Goal: Complete application form

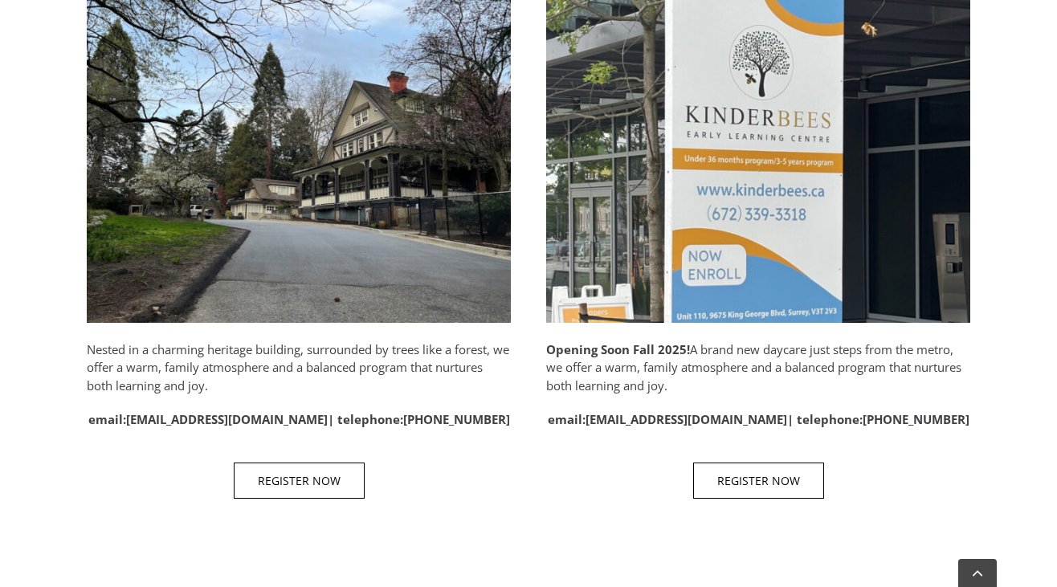
scroll to position [943, 0]
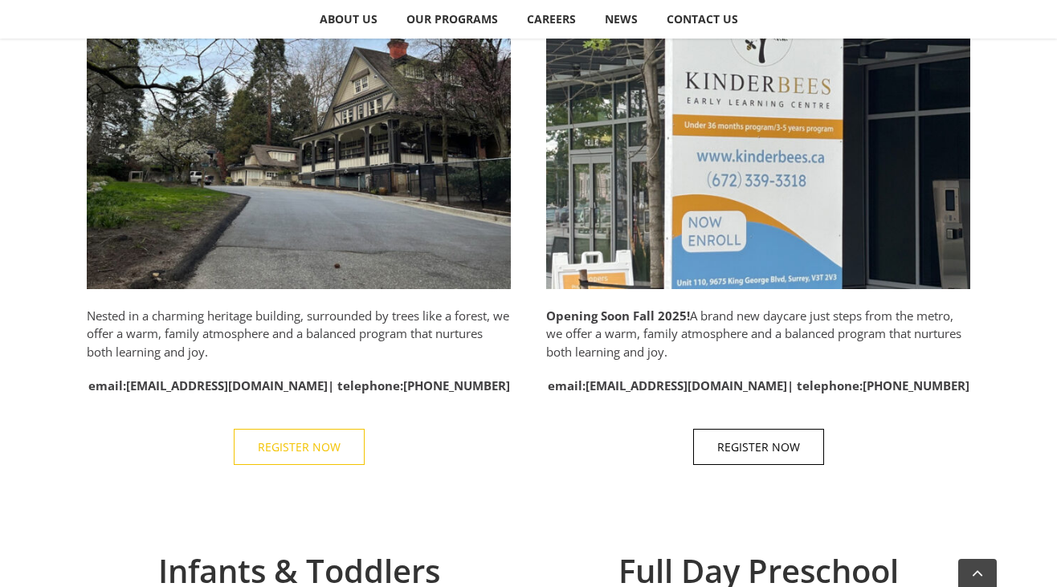
click at [326, 435] on link "REGISTER NOW" at bounding box center [299, 447] width 131 height 36
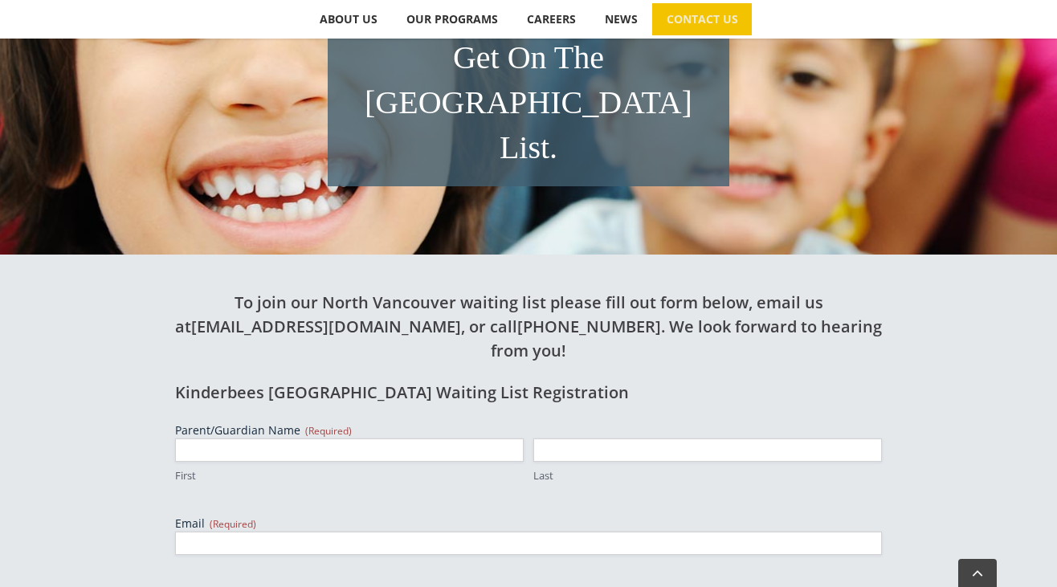
scroll to position [403, 0]
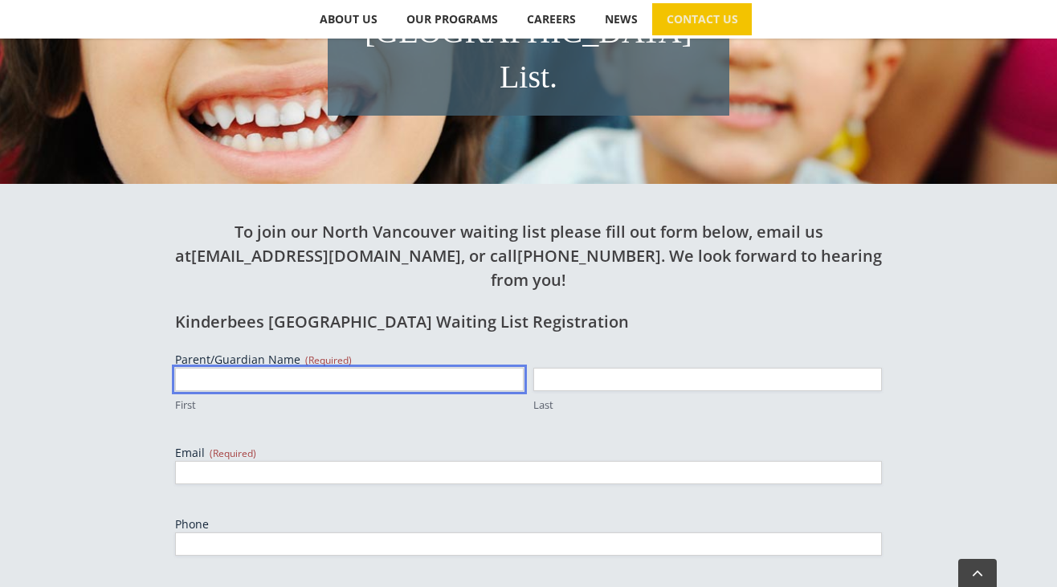
click at [313, 368] on input "First" at bounding box center [349, 379] width 349 height 23
type input "Charmaine"
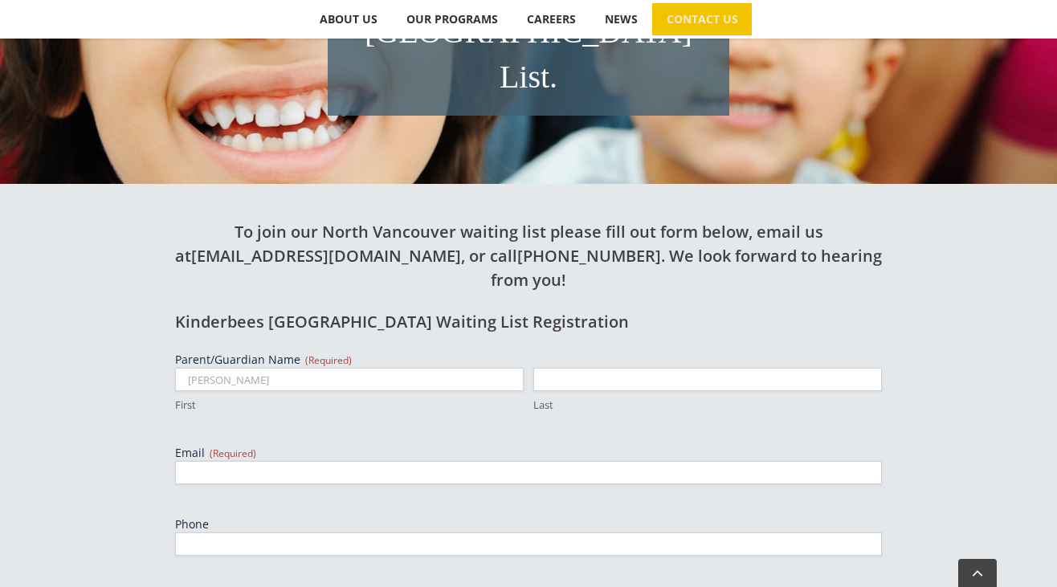
type input "Dawson"
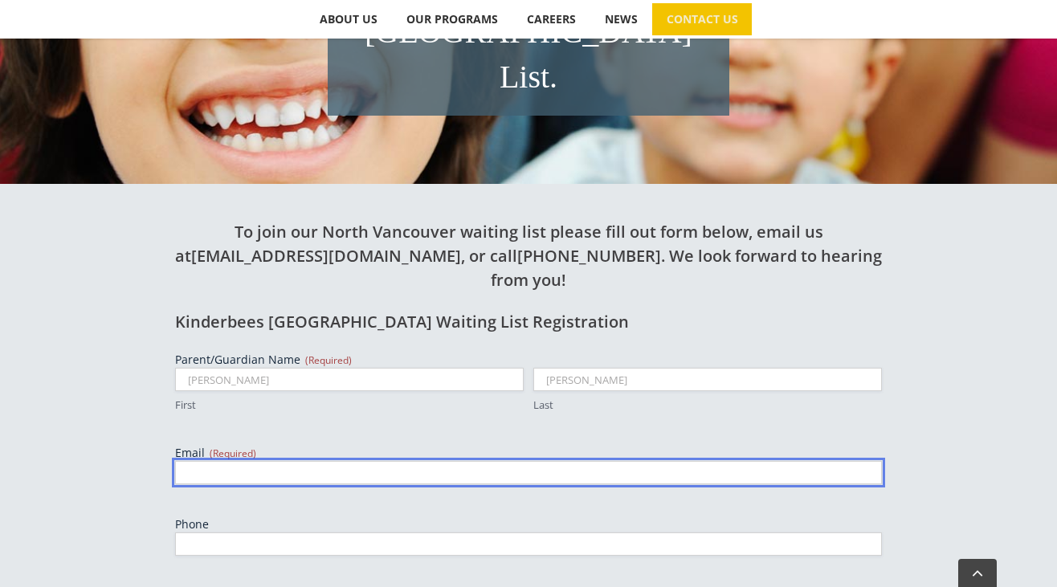
click at [295, 461] on input "Email (Required)" at bounding box center [528, 472] width 707 height 23
type input "chardawson3@gmail.com"
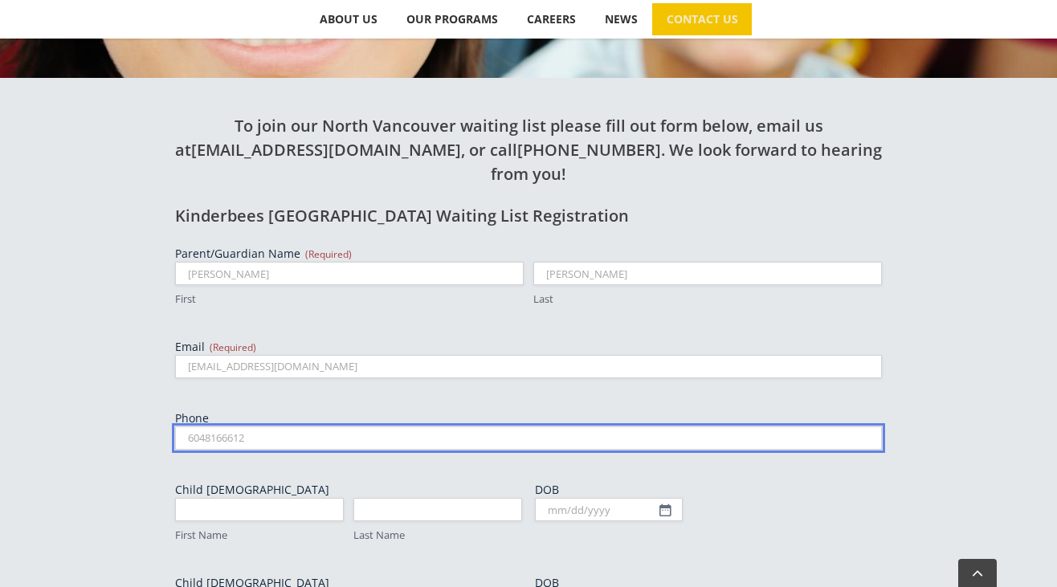
scroll to position [516, 0]
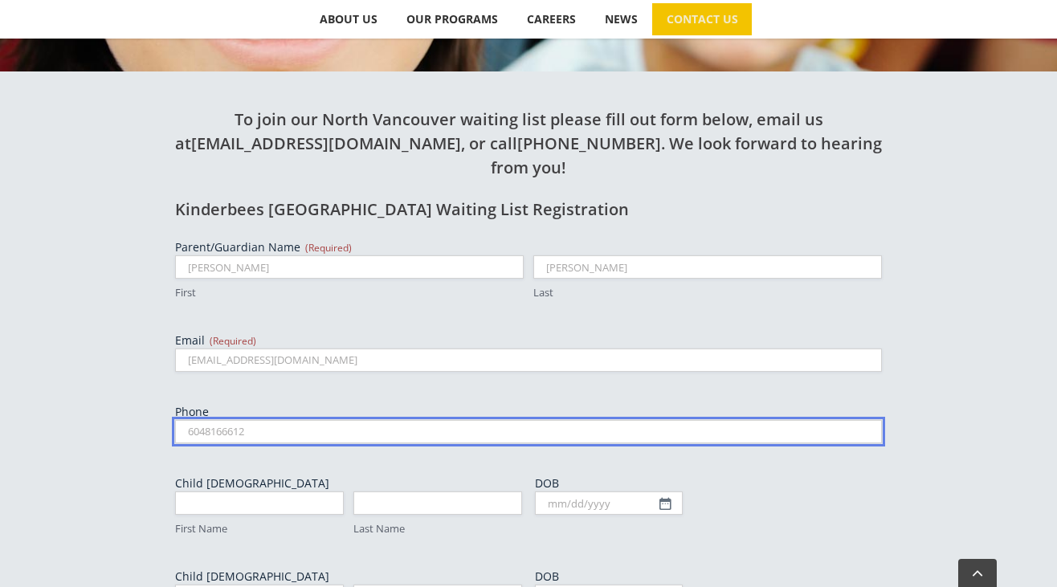
type input "6048166612"
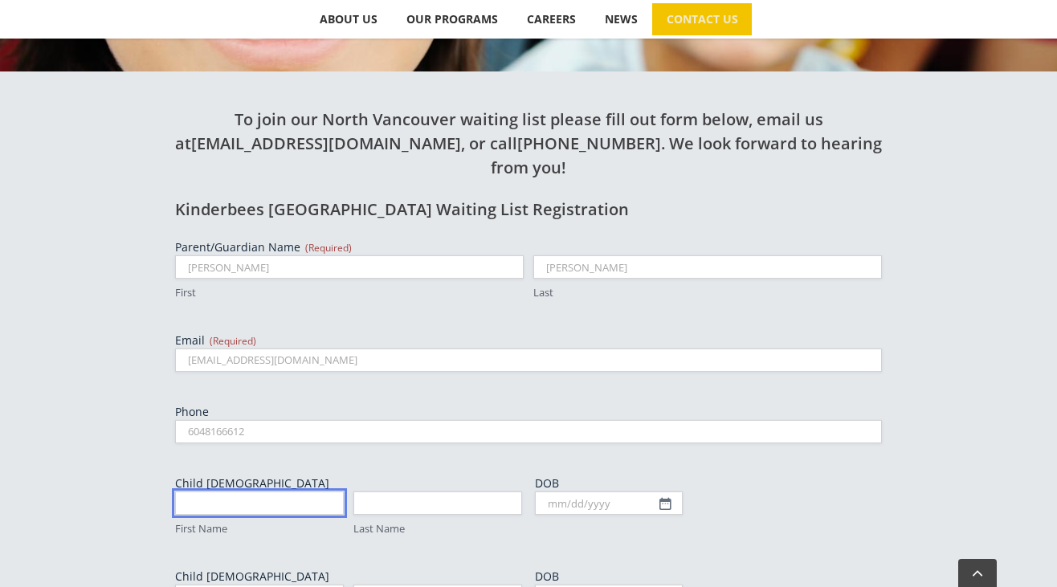
click at [261, 492] on input "First Name" at bounding box center [259, 503] width 169 height 23
type input "Emma"
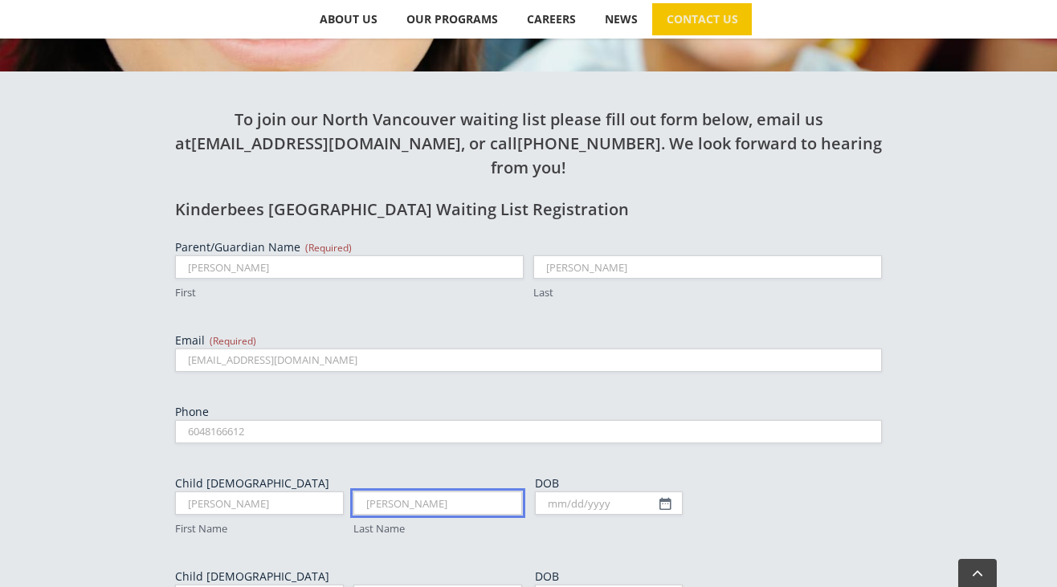
type input "Dawson"
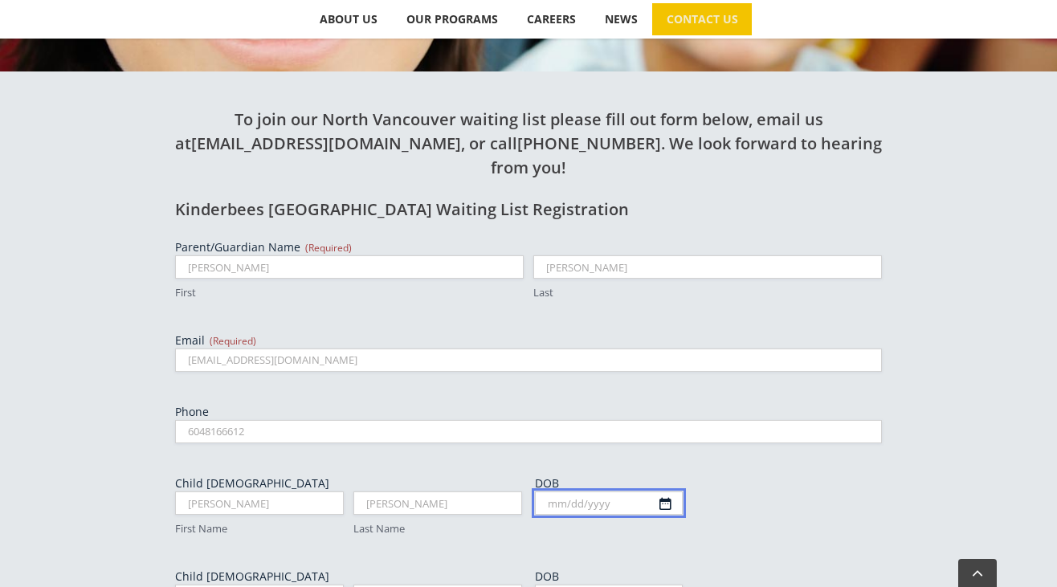
click at [662, 492] on input "DOB" at bounding box center [609, 503] width 148 height 23
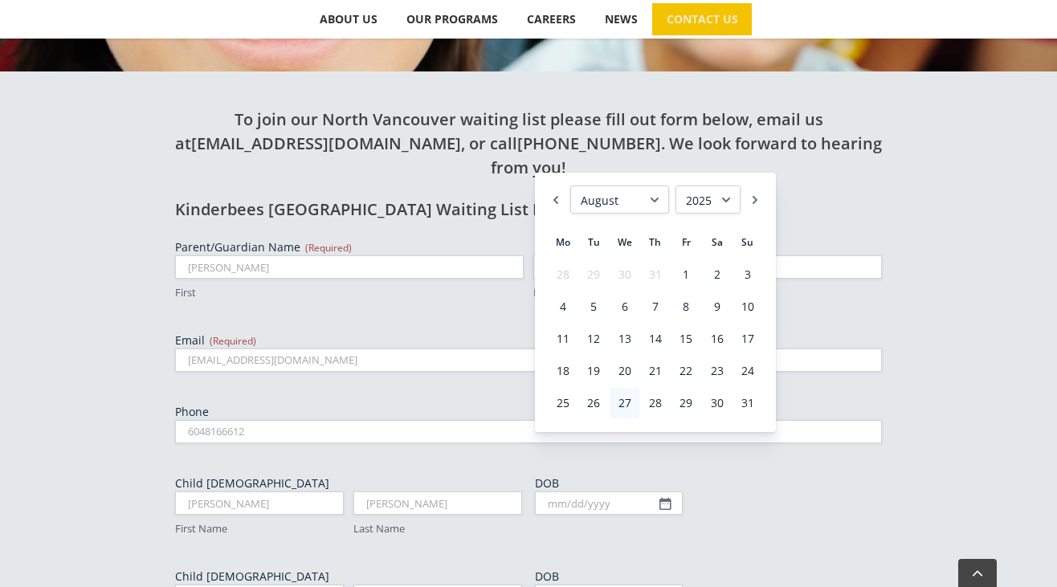
click at [705, 195] on select "1925 1926 1927 1928 1929 1930 1931 1932 1933 1934 1935 1936 1937 1938 1939 1940…" at bounding box center [708, 200] width 65 height 28
click at [659, 270] on link "4" at bounding box center [655, 274] width 29 height 31
type input "05/04/2023"
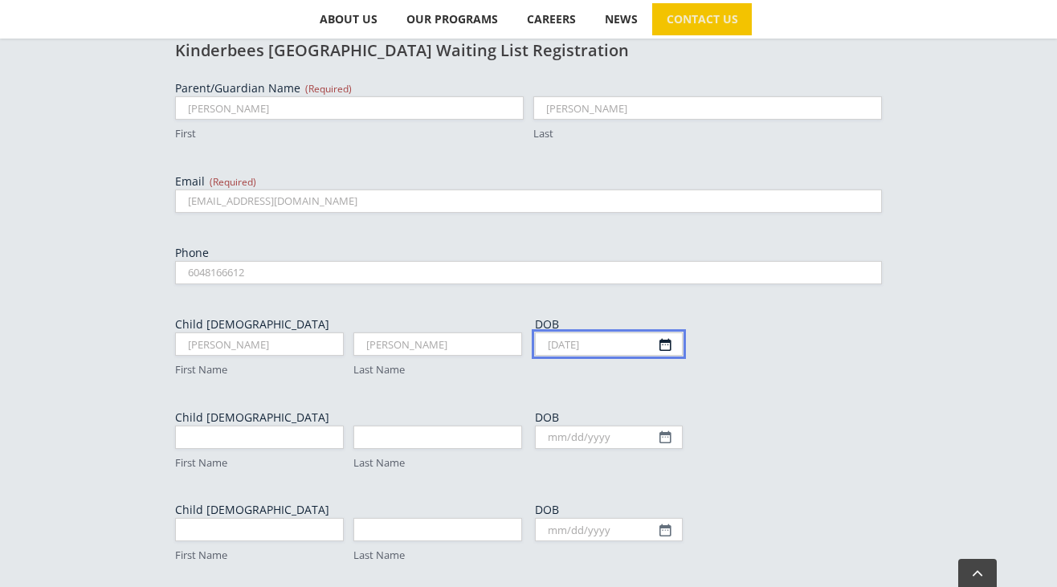
scroll to position [685, 0]
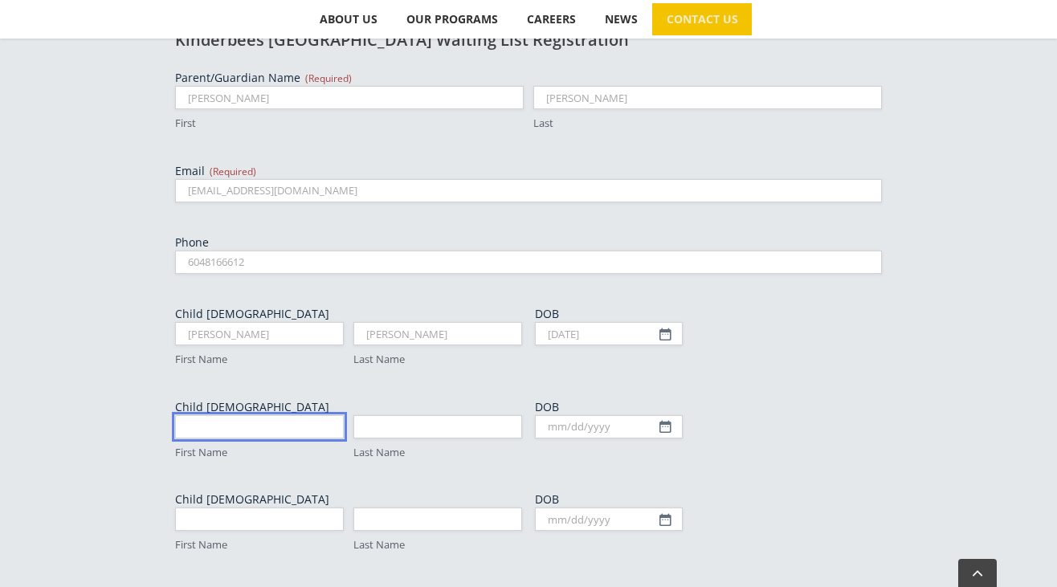
click at [265, 415] on input "First Name" at bounding box center [259, 426] width 169 height 23
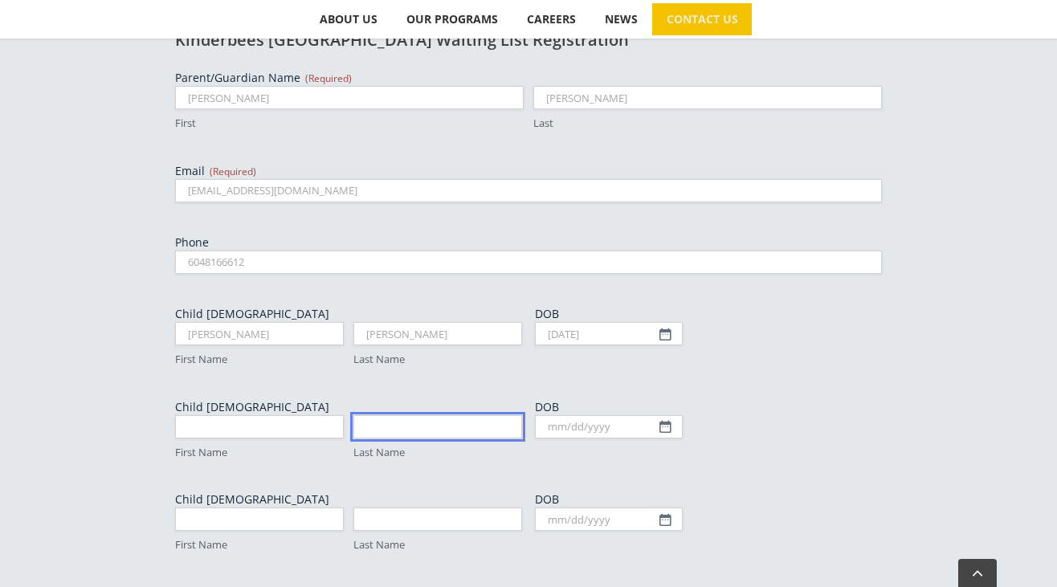
type input "u"
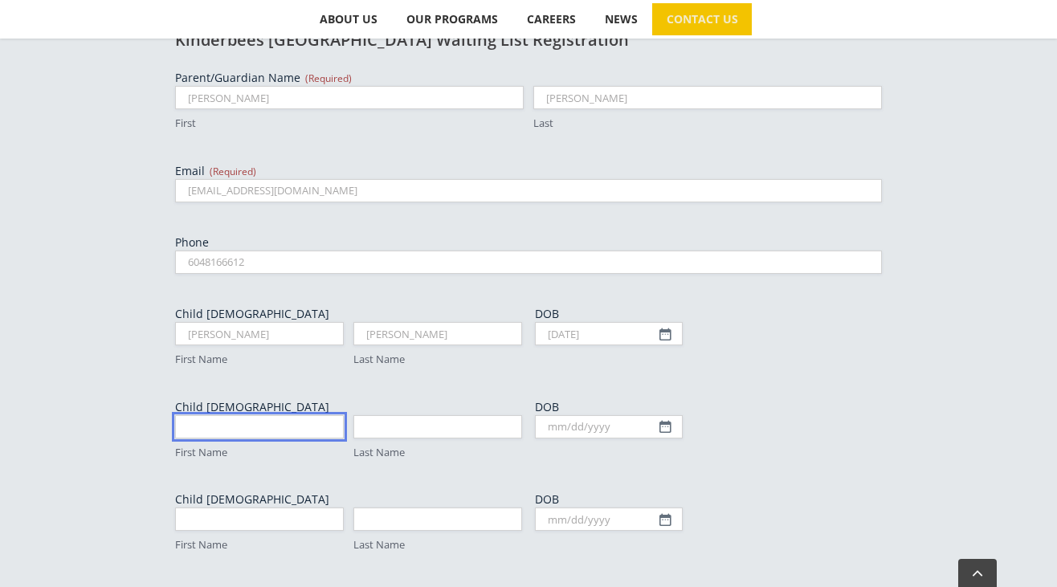
click at [235, 415] on input "First Name" at bounding box center [259, 426] width 169 height 23
type input "Quinn"
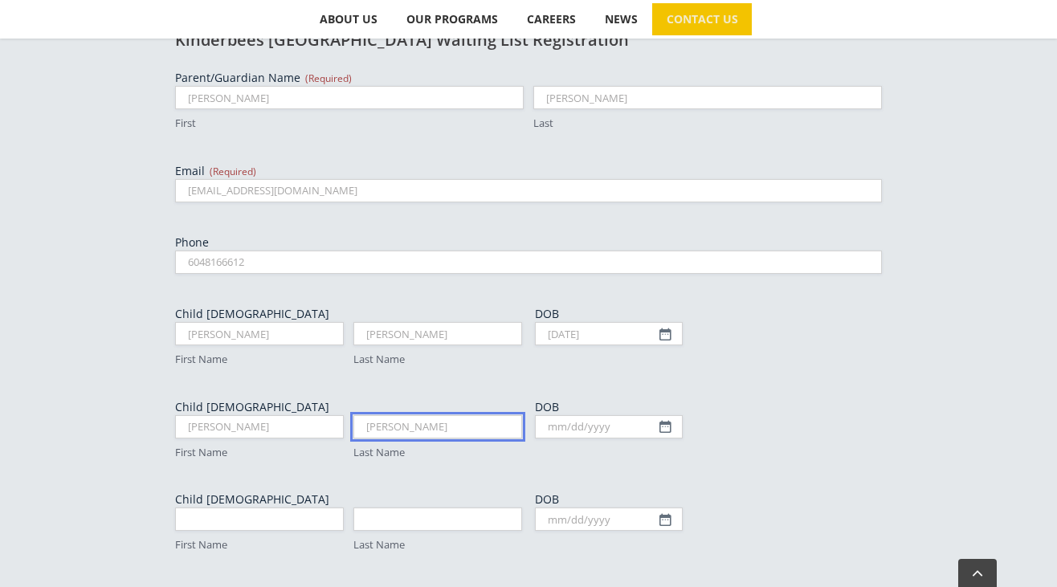
type input "Dawson"
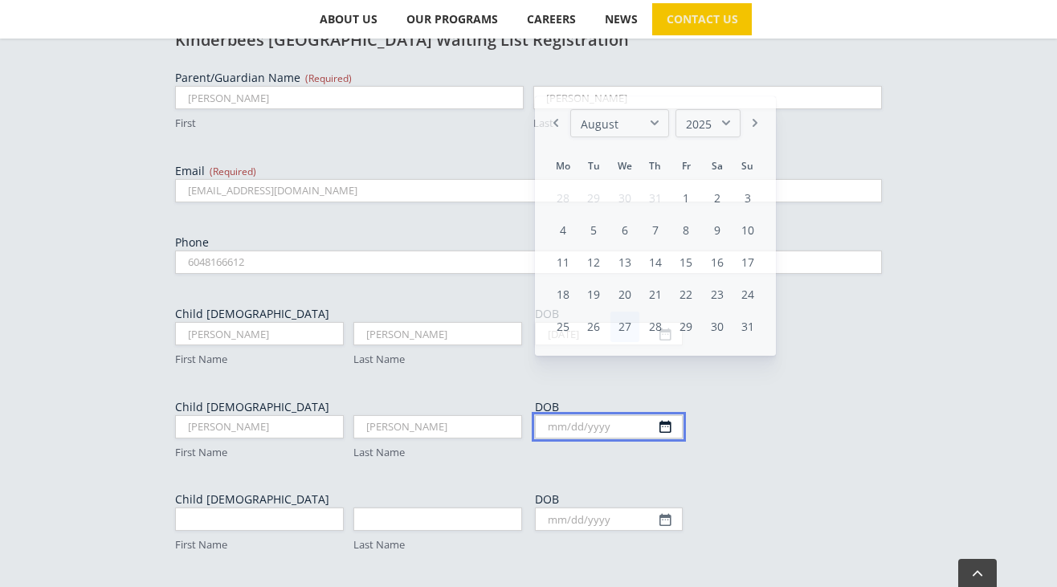
click at [659, 415] on input "DOB" at bounding box center [609, 426] width 148 height 23
click at [630, 125] on select "January February March April May June July August September October November De…" at bounding box center [619, 123] width 99 height 28
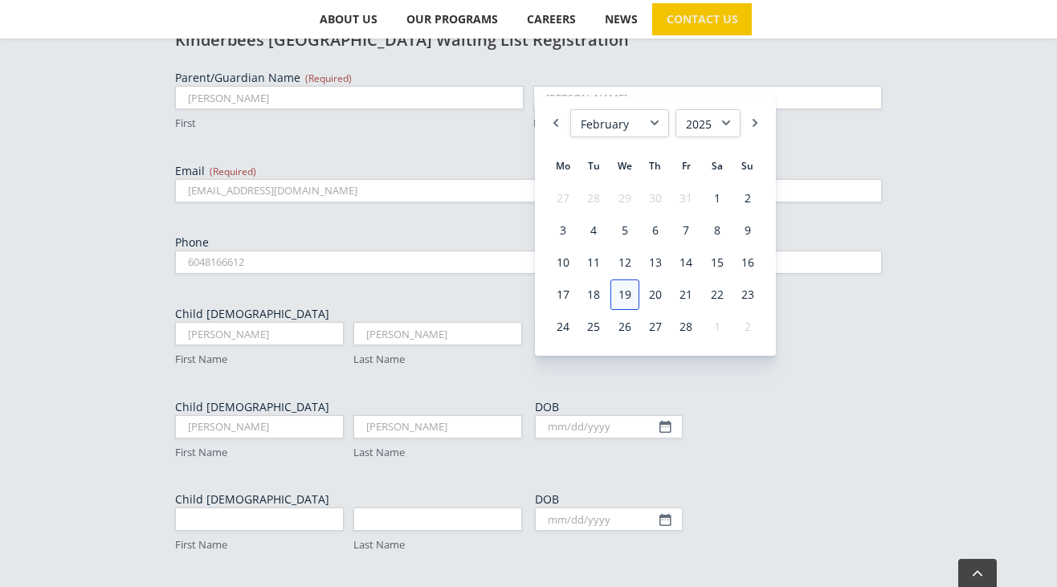
click at [627, 289] on link "19" at bounding box center [625, 295] width 29 height 31
type input "02/19/2025"
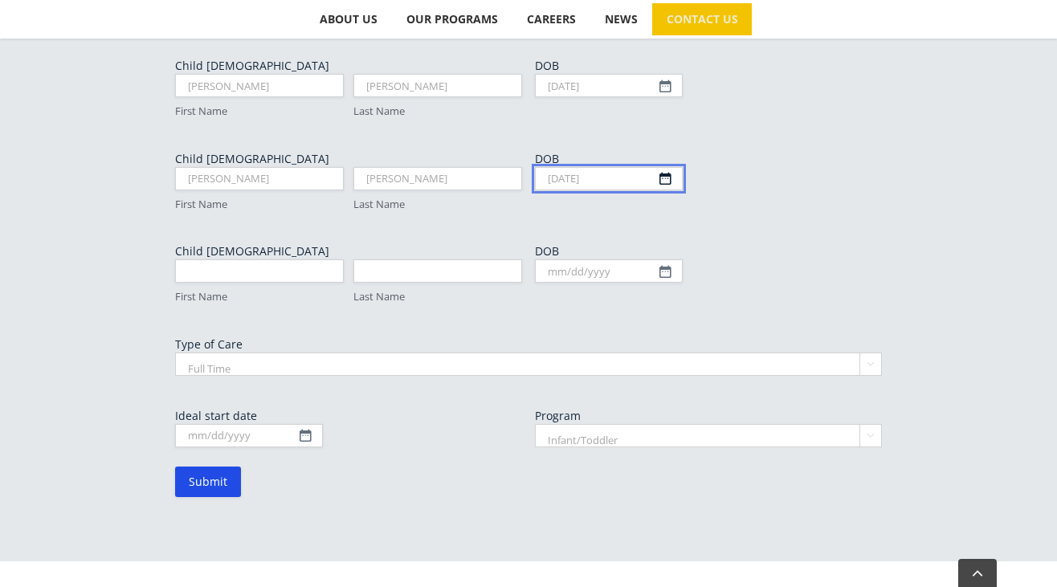
scroll to position [954, 0]
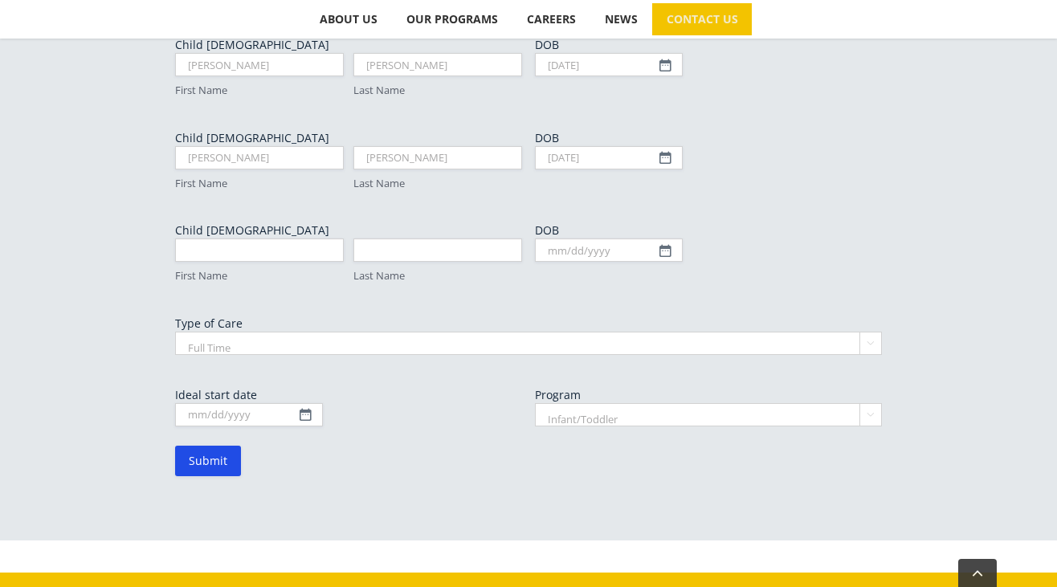
click at [255, 332] on select "Full Time Part Time" at bounding box center [528, 343] width 707 height 23
click at [298, 403] on input "Ideal start date" at bounding box center [249, 414] width 148 height 23
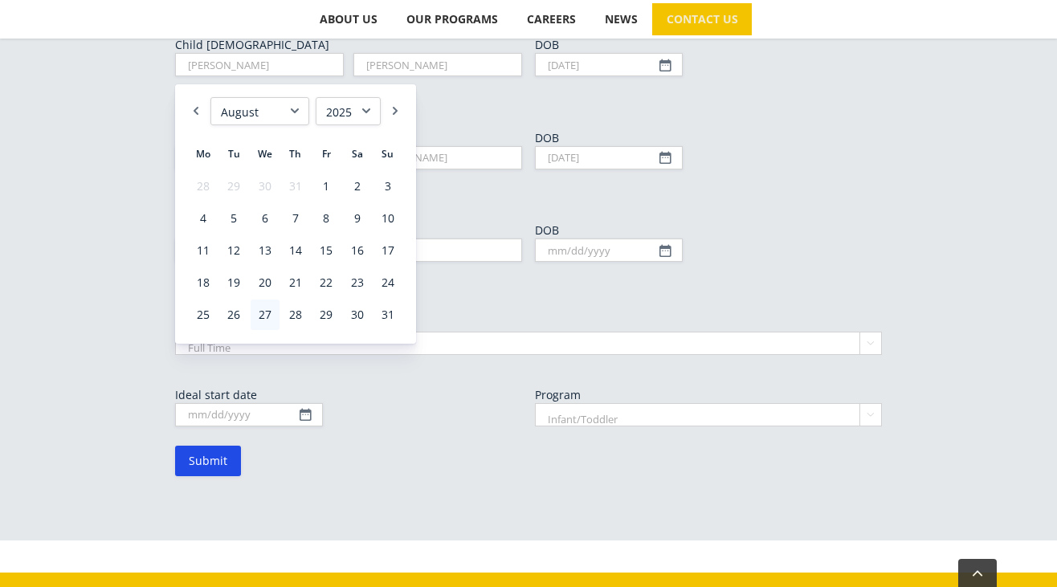
click at [295, 112] on select "January February March April May June July August September October November De…" at bounding box center [259, 111] width 99 height 28
click at [342, 109] on select "1925 1926 1927 1928 1929 1930 1931 1932 1933 1934 1935 1936 1937 1938 1939 1940…" at bounding box center [348, 111] width 65 height 28
click at [237, 215] on link "3" at bounding box center [233, 218] width 29 height 31
type input "02/03/2026"
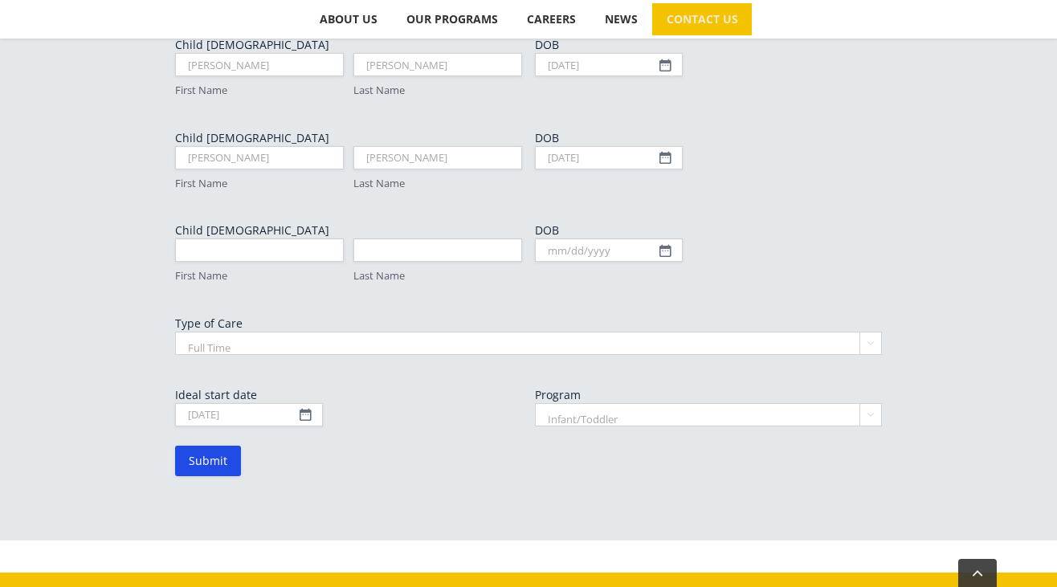
click at [459, 387] on label "Ideal start date" at bounding box center [348, 395] width 347 height 16
click at [323, 403] on input "02/03/2026" at bounding box center [249, 414] width 148 height 23
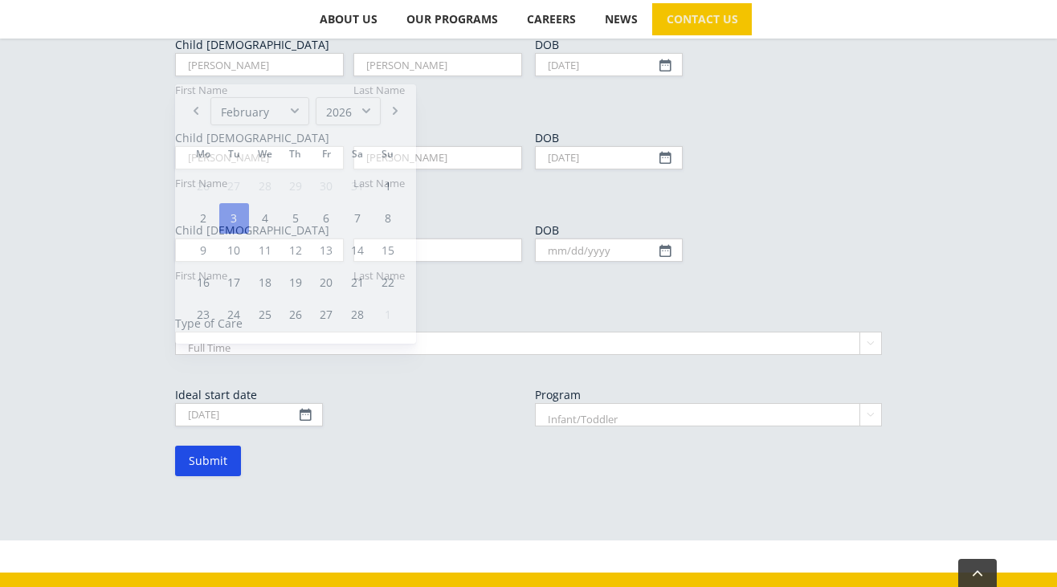
click at [520, 384] on form "Parent/Guardian Name (Required) Charmaine First Dawson Last Email (Required) ch…" at bounding box center [528, 138] width 707 height 675
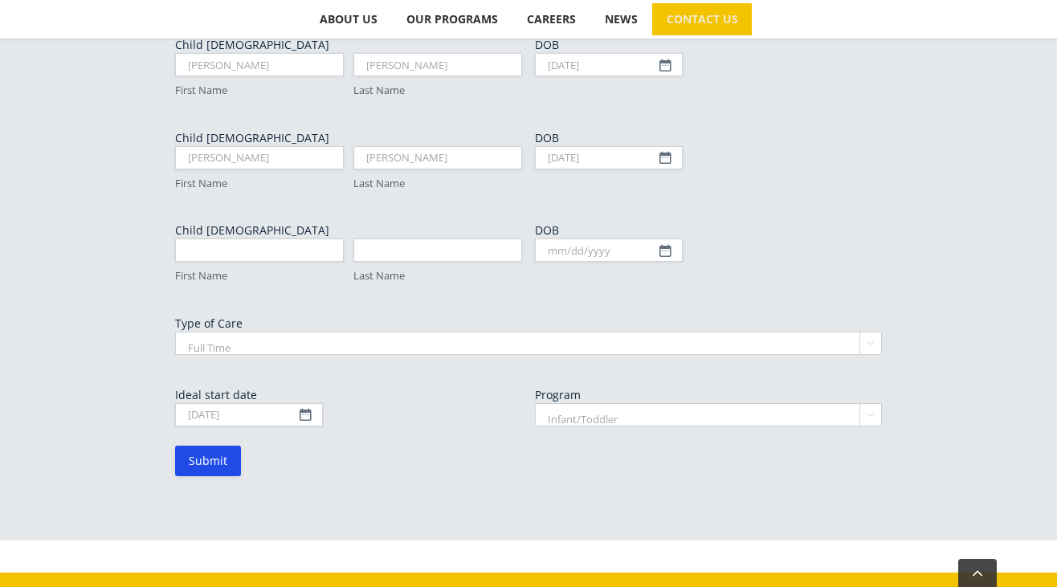
click at [737, 403] on select "Infant/Toddler Preschool" at bounding box center [708, 414] width 347 height 23
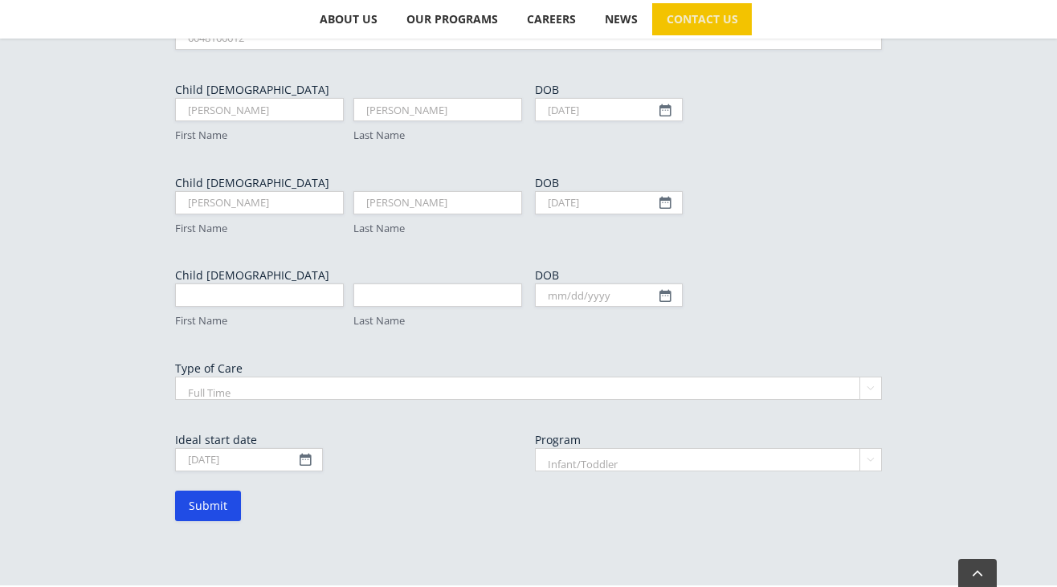
scroll to position [917, 0]
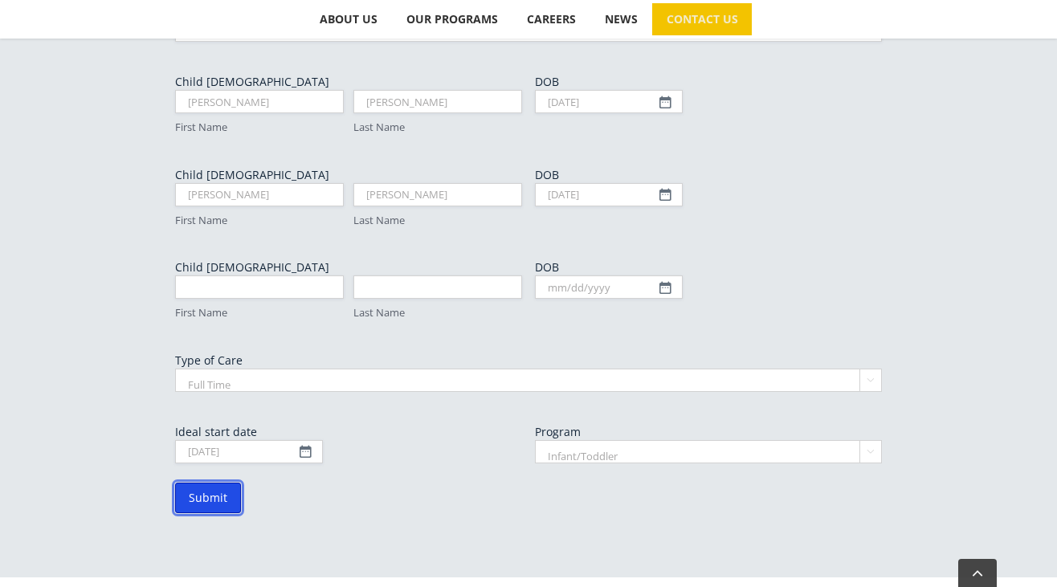
click at [227, 483] on input "Submit" at bounding box center [208, 498] width 66 height 31
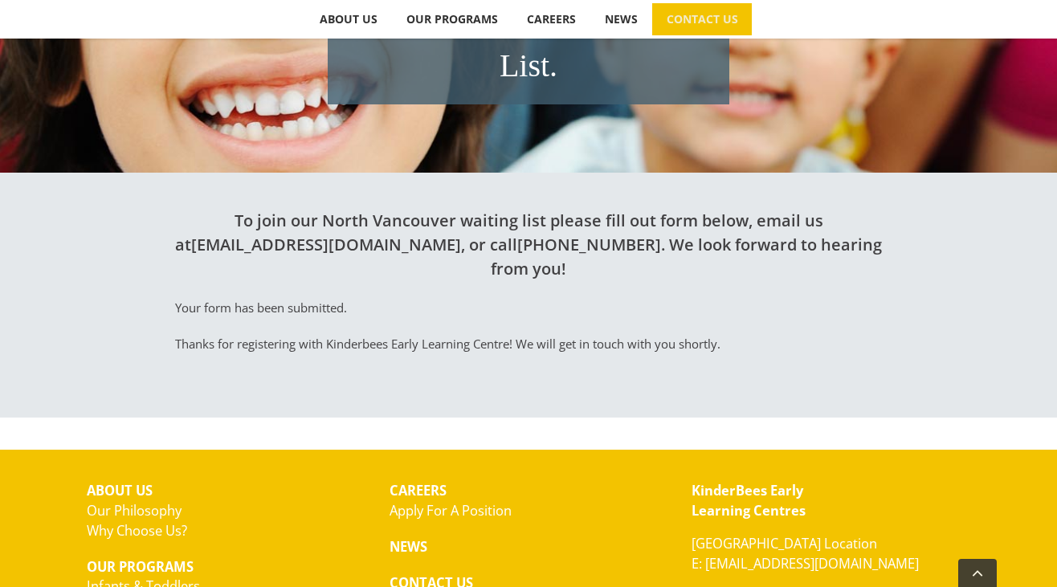
scroll to position [400, 0]
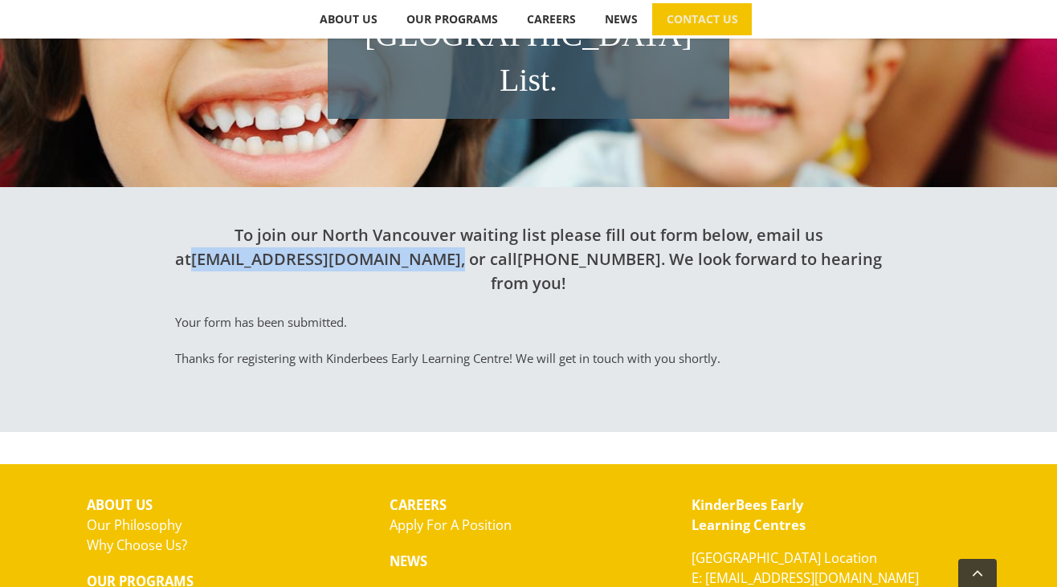
drag, startPoint x: 384, startPoint y: 215, endPoint x: 199, endPoint y: 219, distance: 184.8
click at [199, 223] on h2 "To join our North Vancouver waiting list please fill out form below, email us a…" at bounding box center [528, 259] width 707 height 72
click at [266, 248] on link "[EMAIL_ADDRESS][DOMAIN_NAME]" at bounding box center [326, 259] width 270 height 22
click at [191, 223] on h2 "To join our North Vancouver waiting list please fill out form below, email us a…" at bounding box center [528, 259] width 707 height 72
drag, startPoint x: 197, startPoint y: 216, endPoint x: 376, endPoint y: 221, distance: 179.2
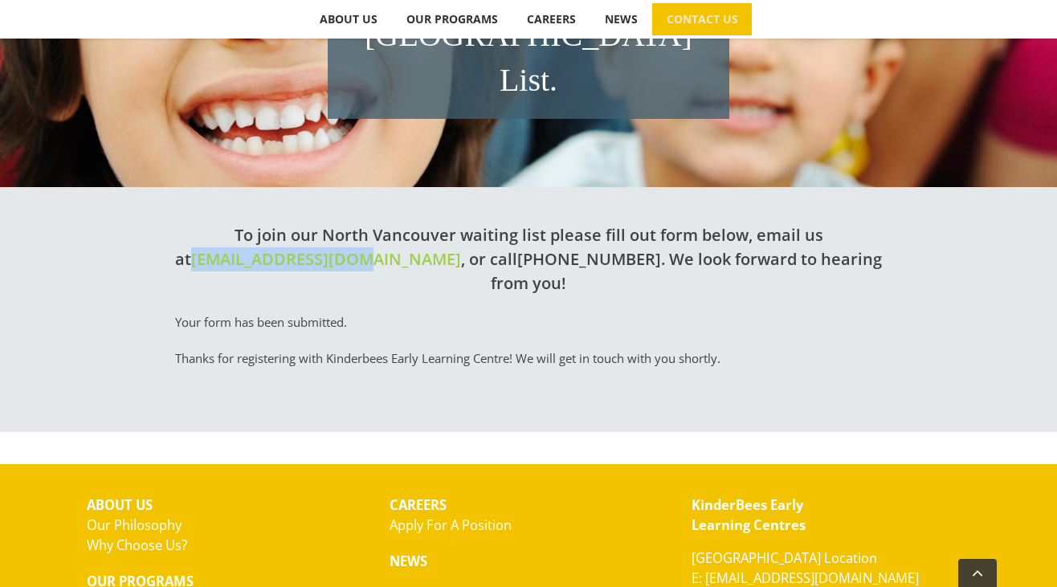
click at [376, 223] on h2 "To join our North Vancouver waiting list please fill out form below, email us a…" at bounding box center [528, 259] width 707 height 72
copy link "[EMAIL_ADDRESS][DOMAIN_NAME]"
